Goal: Task Accomplishment & Management: Use online tool/utility

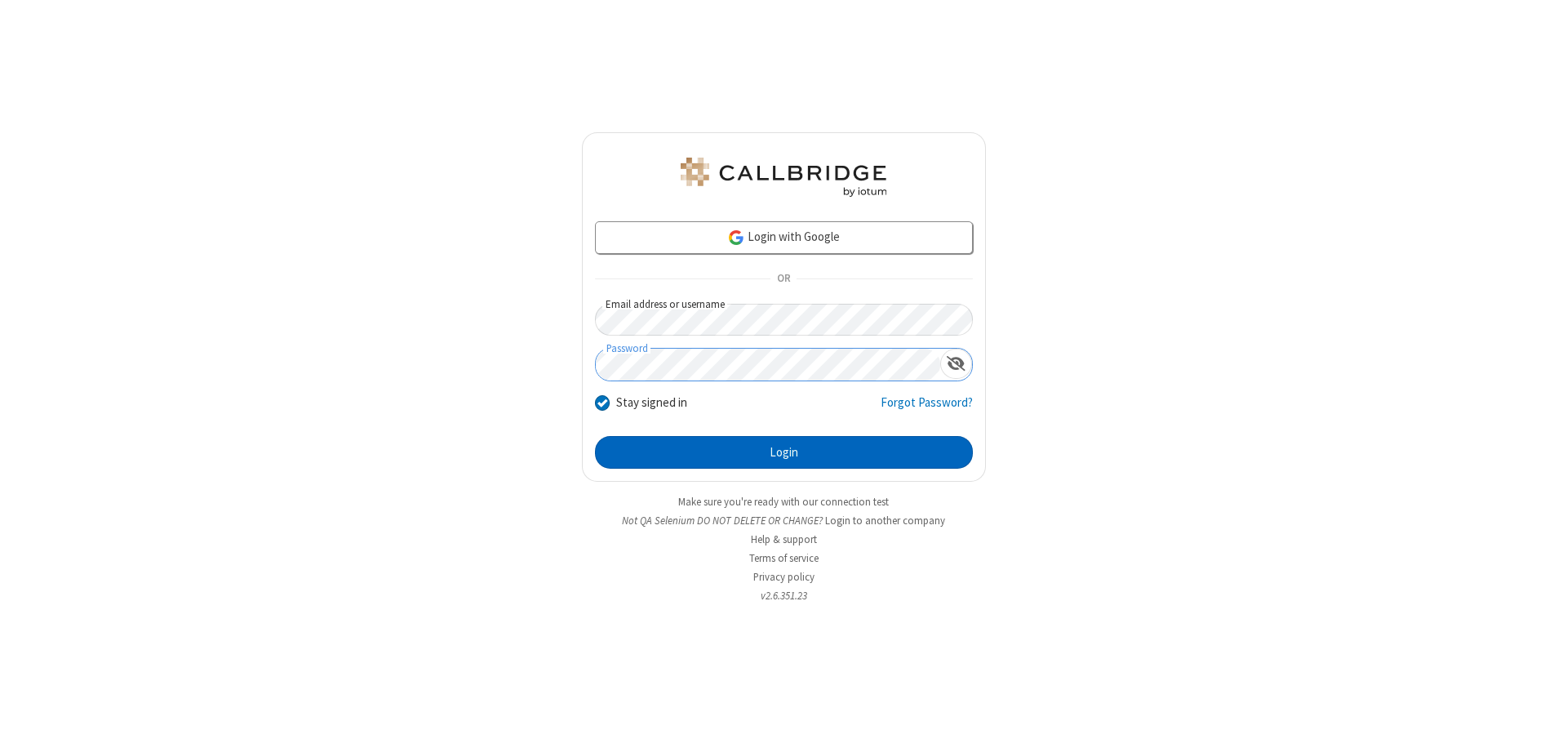
click at [784, 452] on button "Login" at bounding box center [784, 452] width 378 height 33
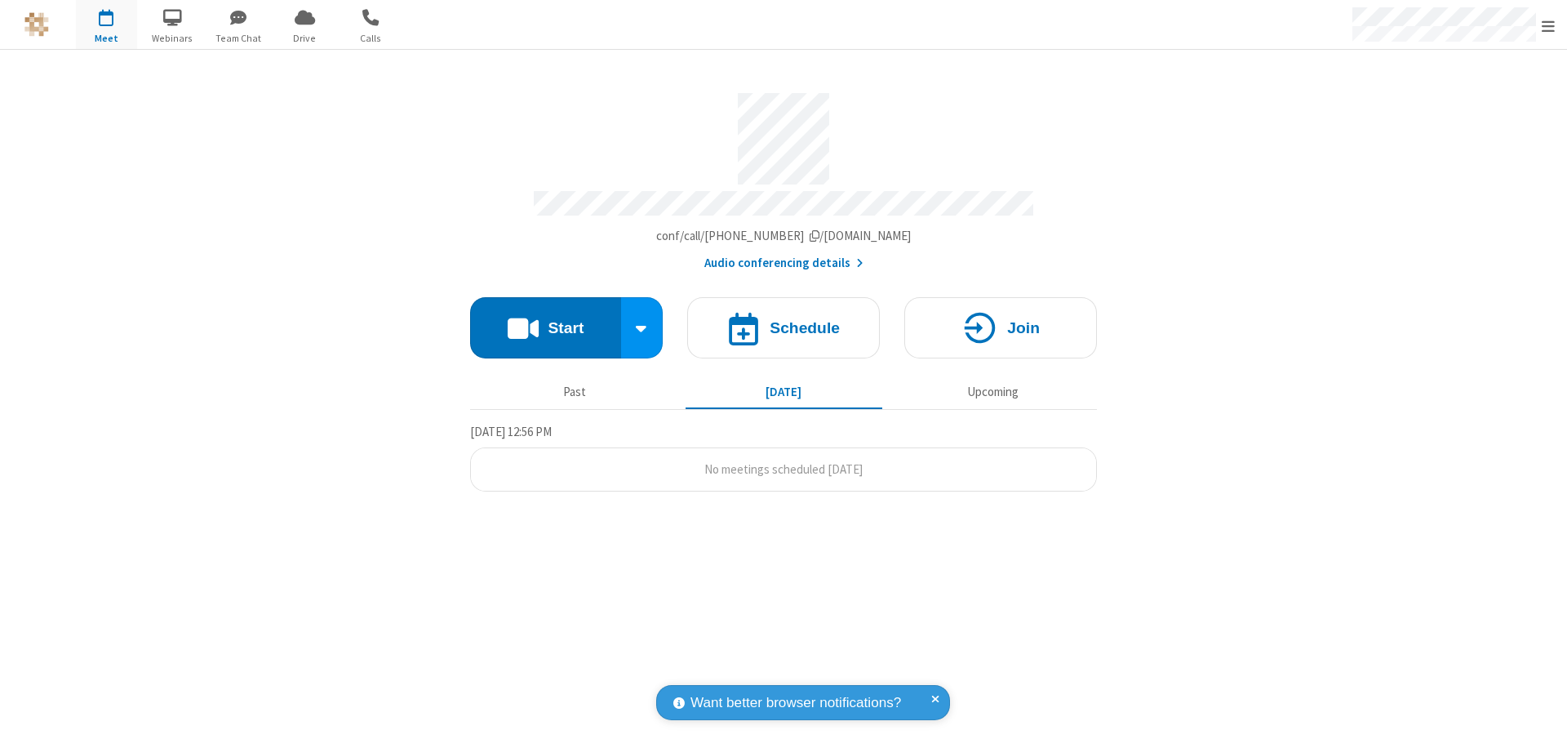
click at [545, 320] on button "Start" at bounding box center [545, 327] width 151 height 61
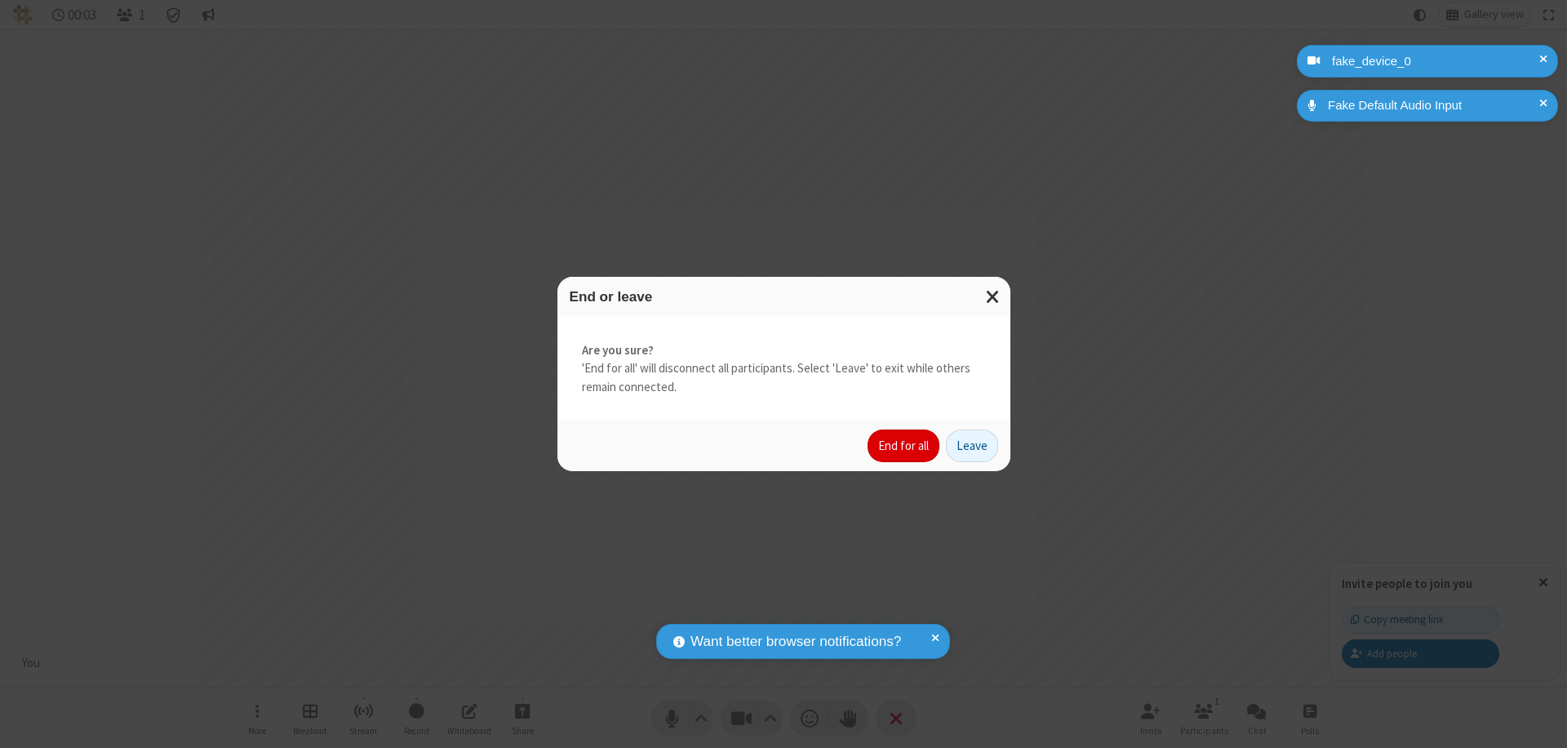
click at [904, 446] on button "End for all" at bounding box center [904, 445] width 72 height 33
